Goal: Task Accomplishment & Management: Manage account settings

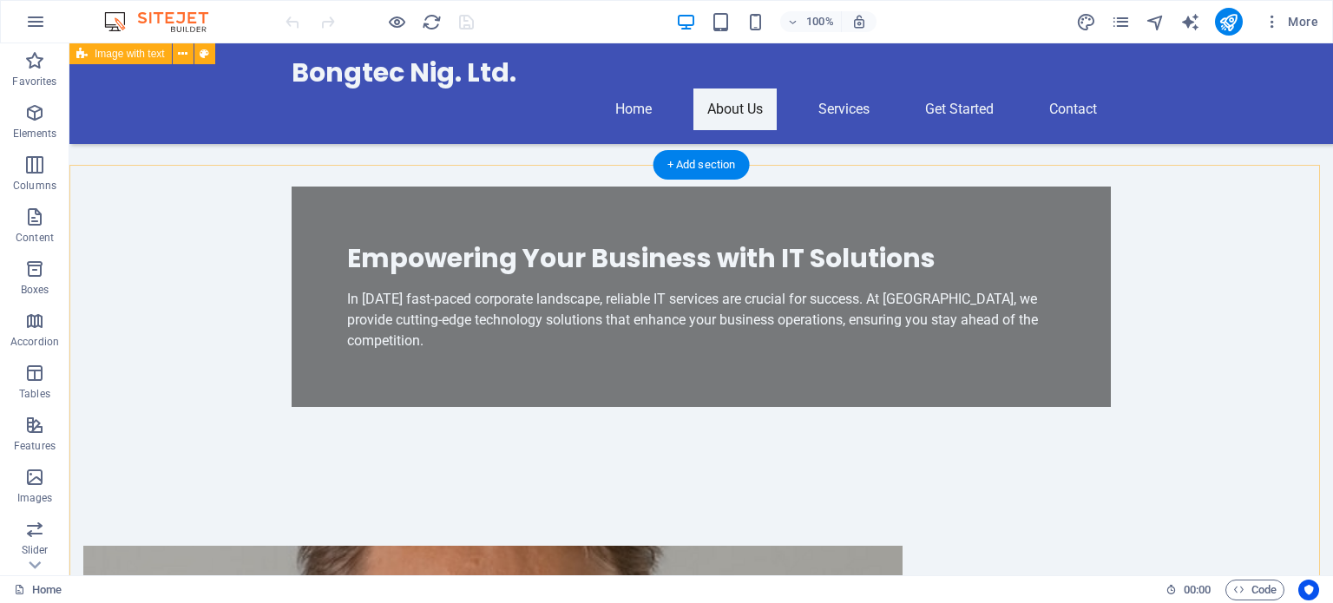
scroll to position [434, 0]
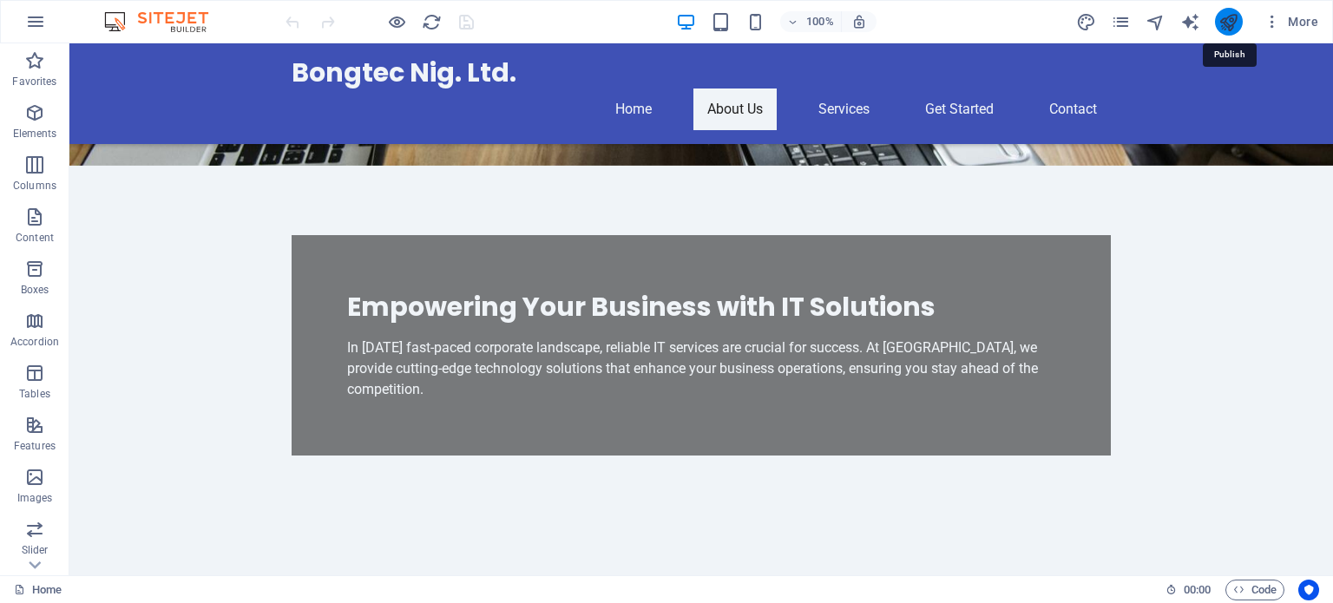
click at [1229, 21] on icon "publish" at bounding box center [1229, 22] width 20 height 20
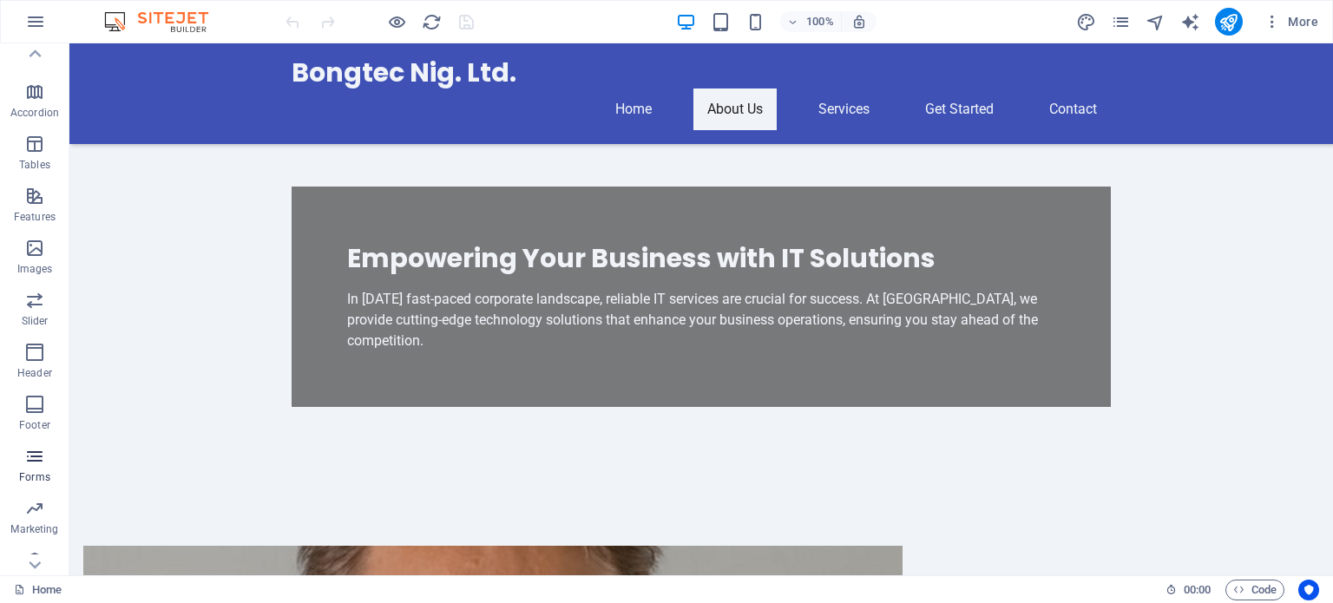
scroll to position [248, 0]
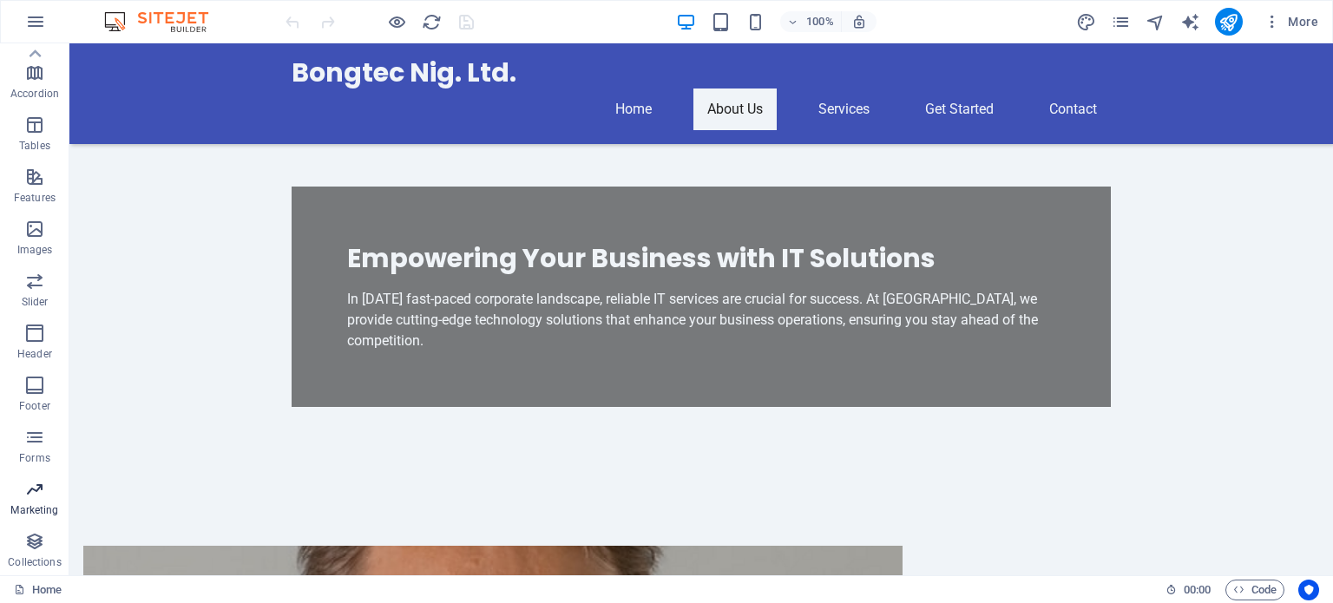
click at [37, 494] on icon "button" at bounding box center [34, 489] width 21 height 21
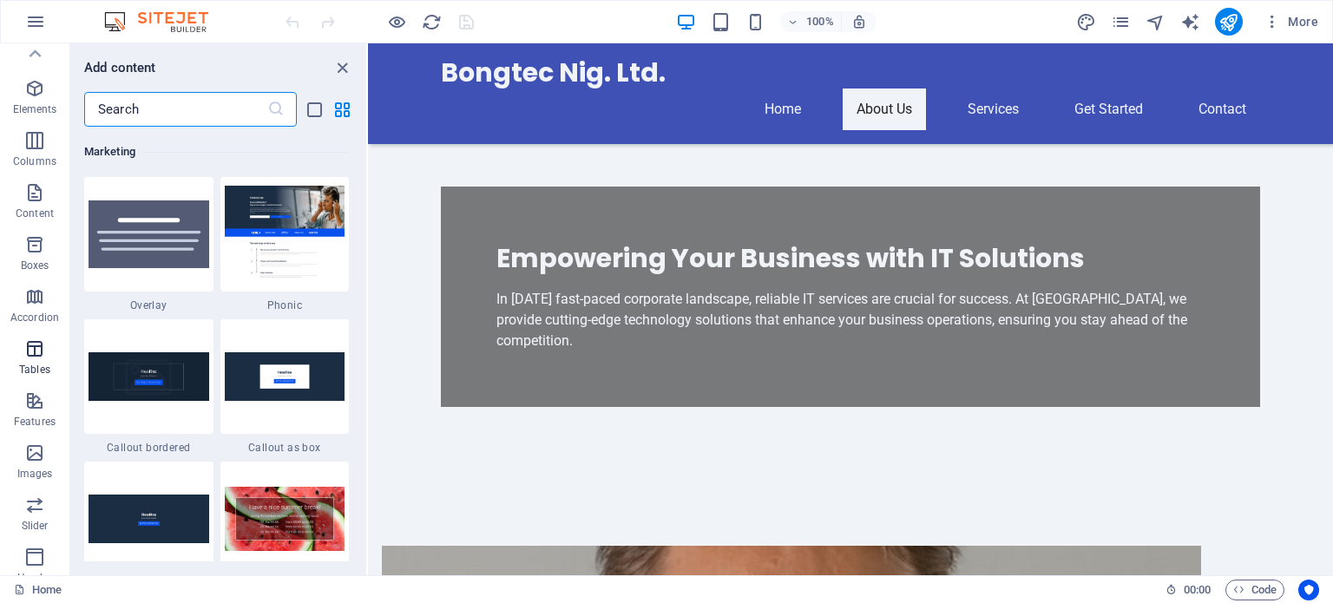
scroll to position [0, 0]
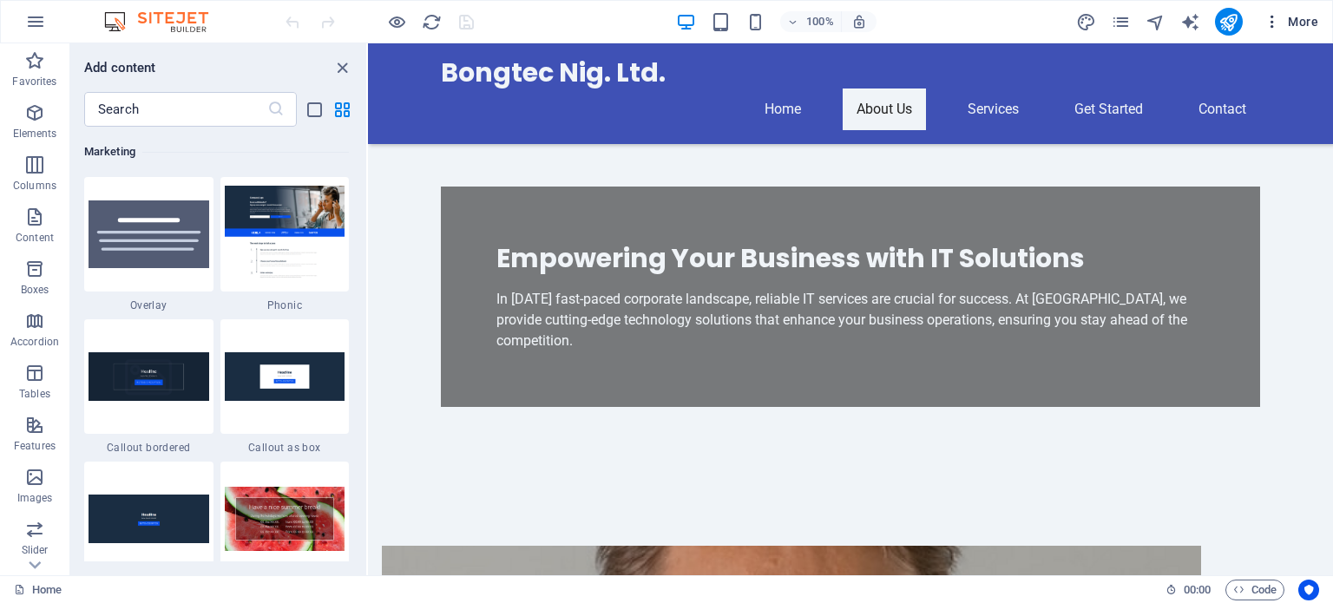
click at [1280, 24] on icon "button" at bounding box center [1272, 21] width 17 height 17
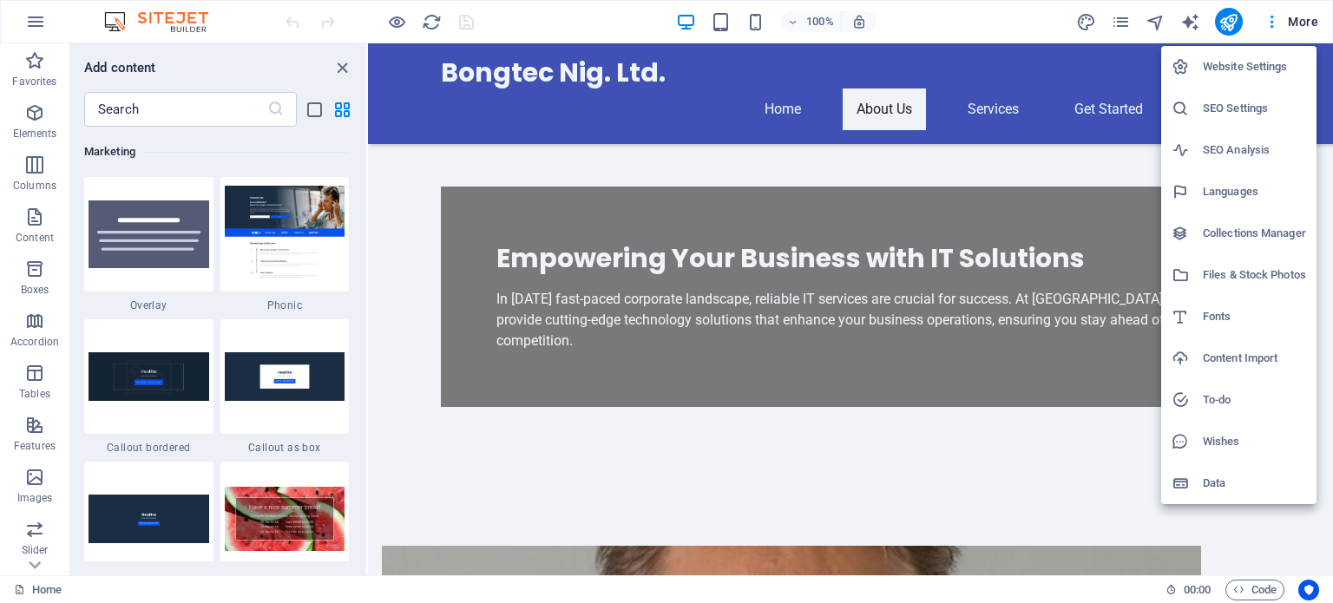
click at [1235, 64] on h6 "Website Settings" at bounding box center [1254, 66] width 103 height 21
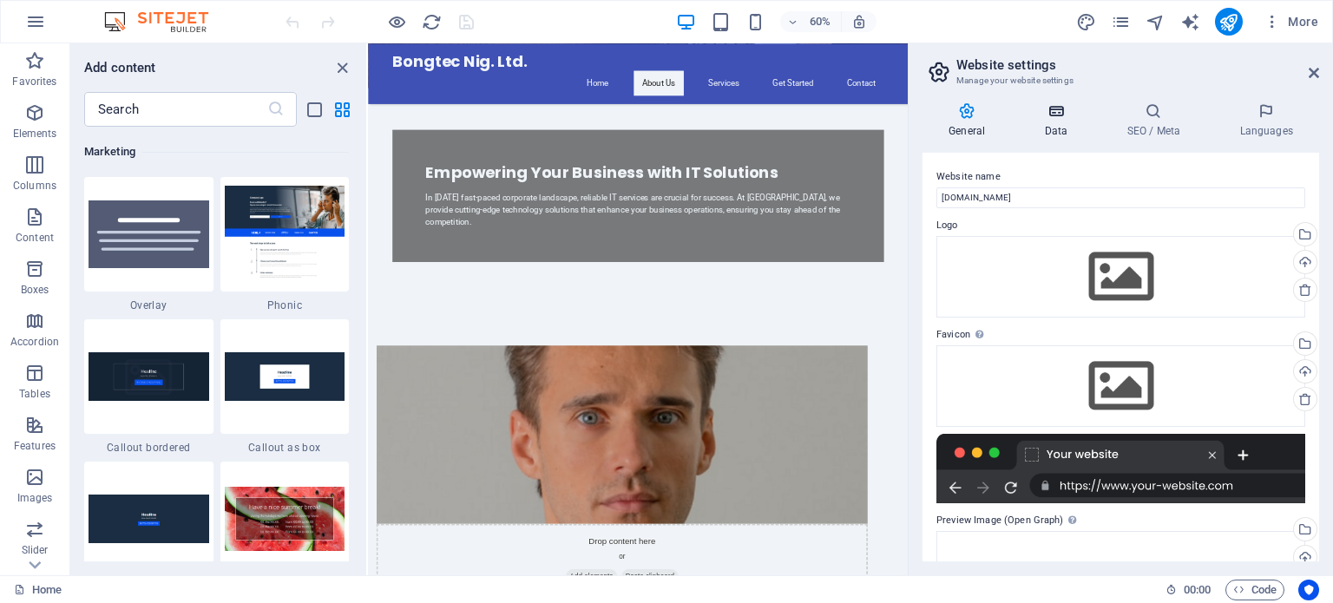
click at [1052, 119] on icon at bounding box center [1056, 110] width 76 height 17
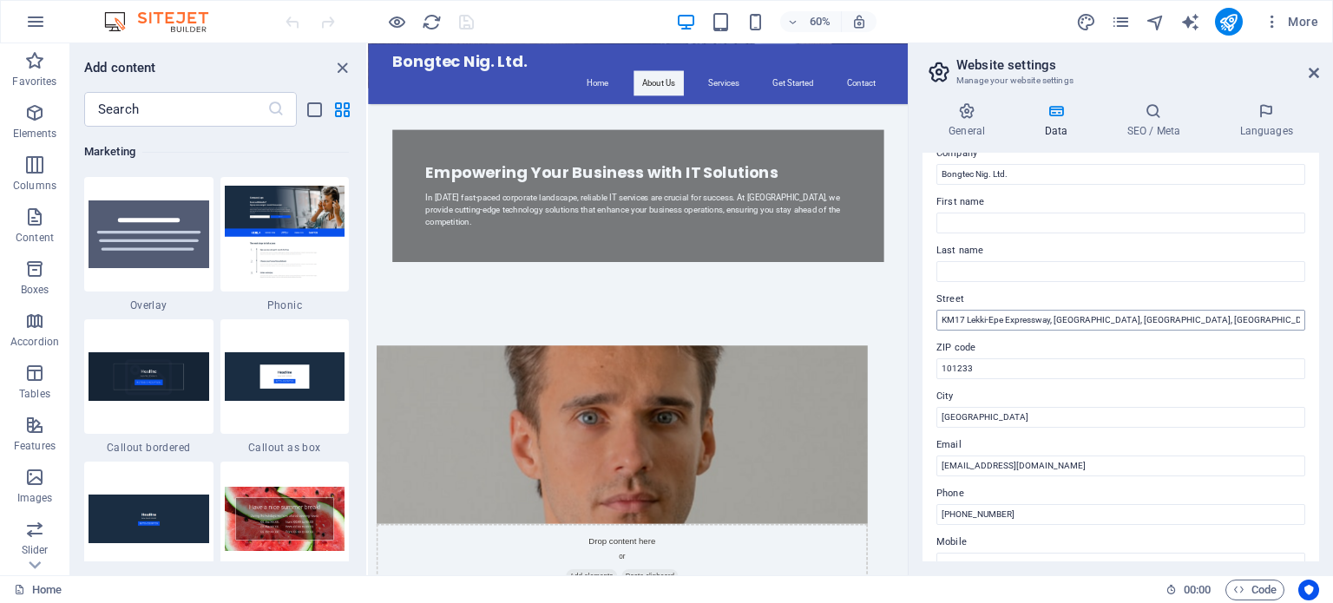
scroll to position [87, 0]
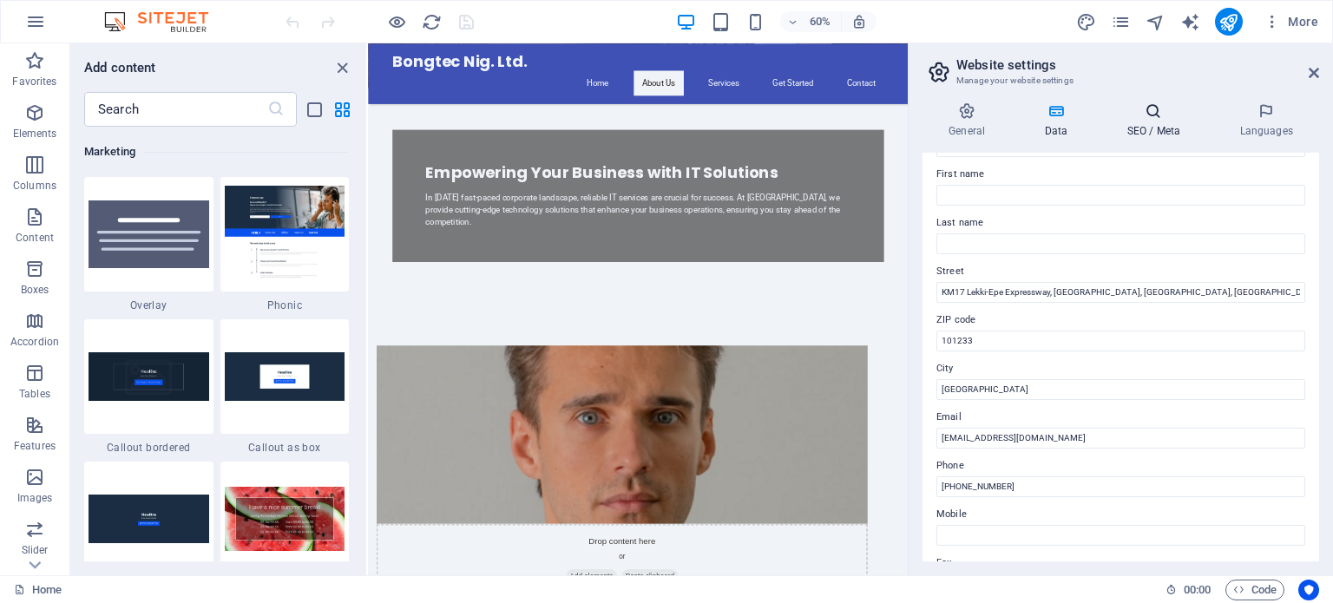
click at [1155, 124] on h4 "SEO / Meta" at bounding box center [1157, 120] width 113 height 36
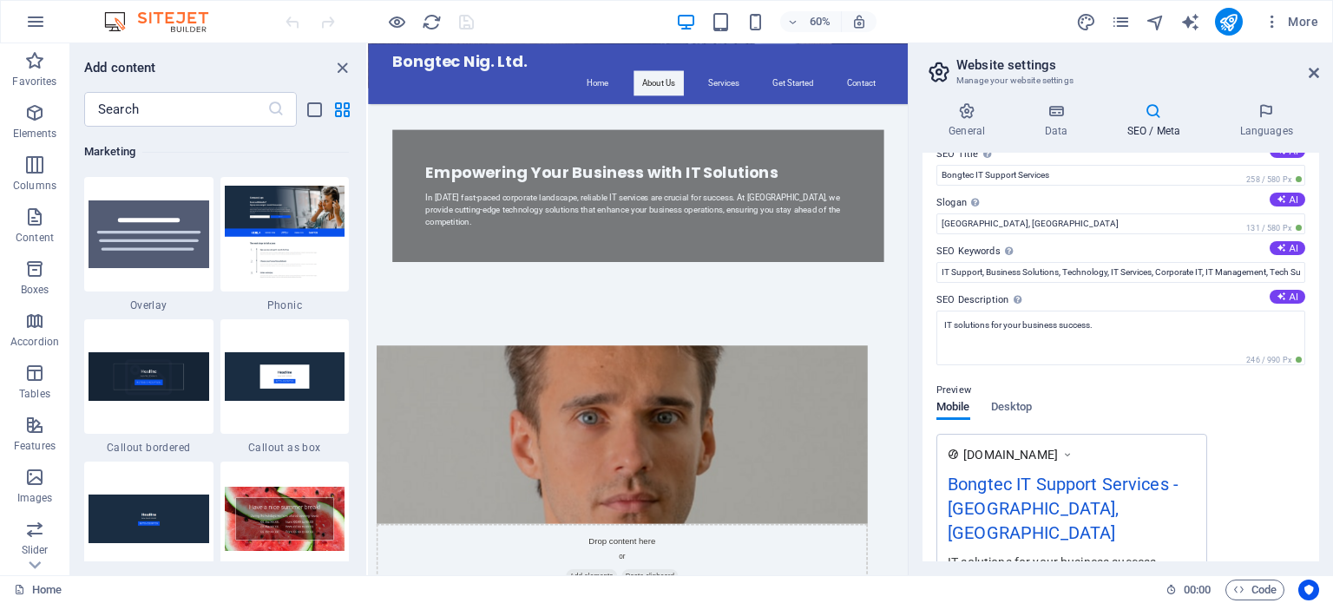
scroll to position [0, 0]
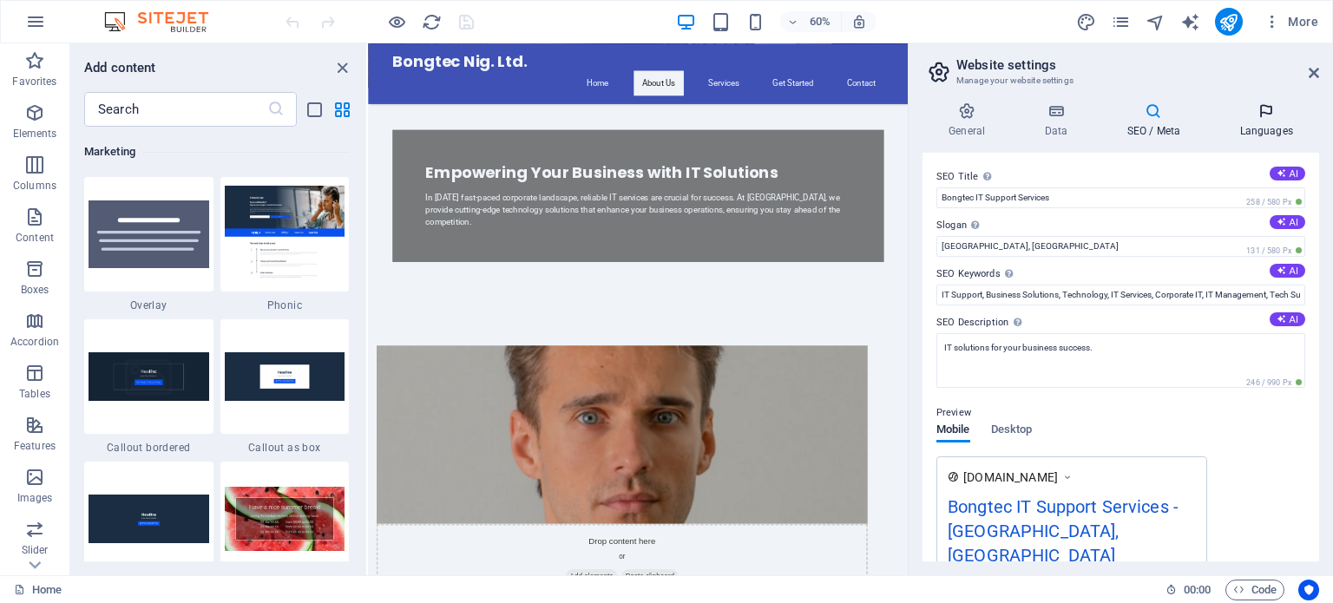
click at [1264, 121] on h4 "Languages" at bounding box center [1267, 120] width 106 height 36
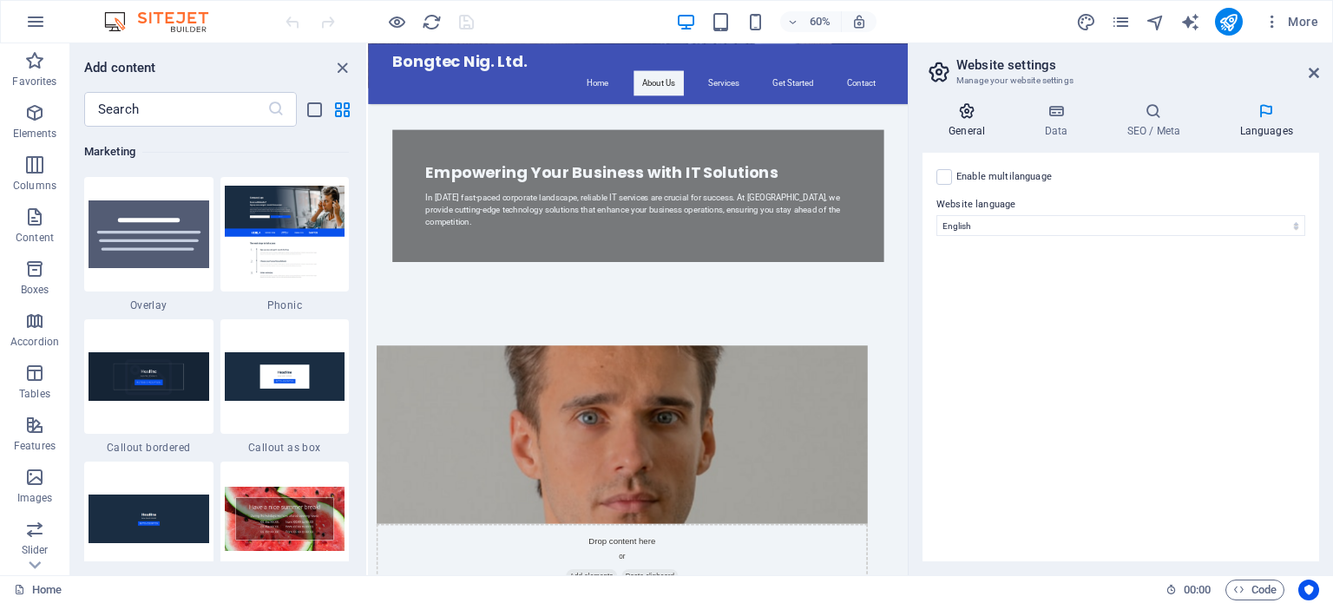
click at [971, 118] on icon at bounding box center [967, 110] width 89 height 17
